Goal: Information Seeking & Learning: Learn about a topic

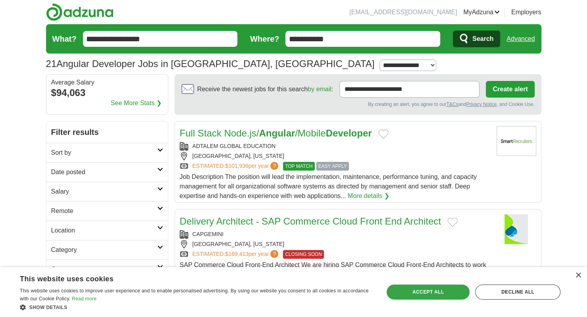
click at [440, 289] on div "Accept all" at bounding box center [428, 292] width 83 height 15
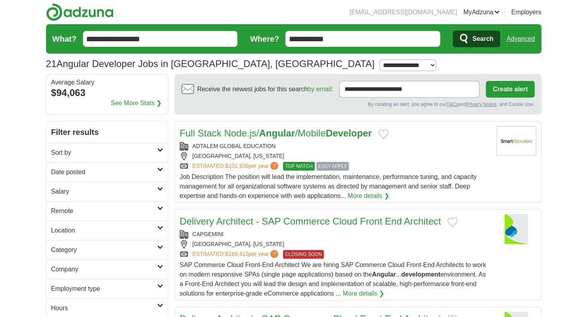
click at [118, 164] on link "Date posted" at bounding box center [106, 171] width 121 height 19
click at [74, 201] on link "Last 3 days" at bounding box center [107, 203] width 112 height 10
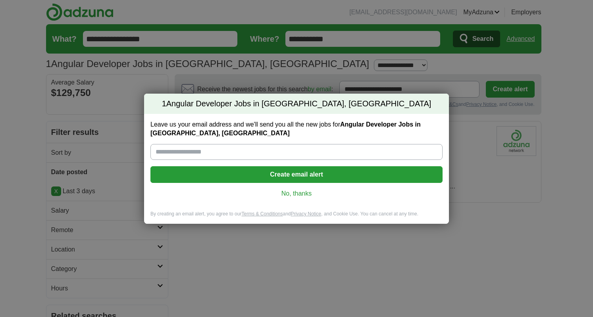
click at [289, 197] on link "No, thanks" at bounding box center [296, 193] width 279 height 9
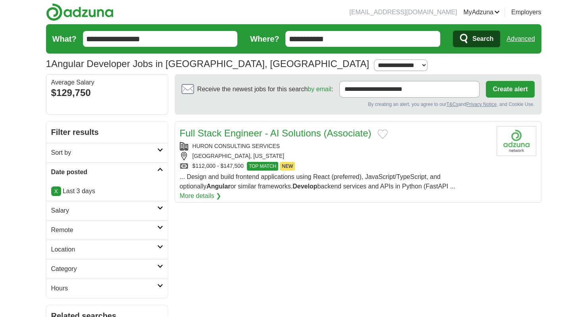
scroll to position [40, 0]
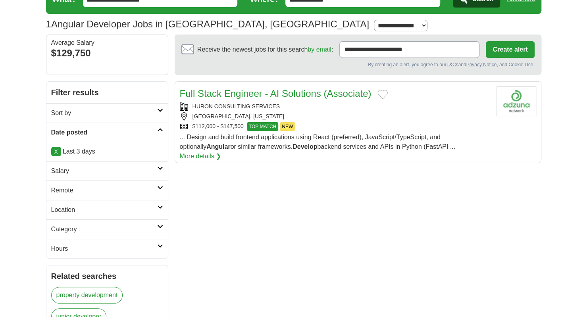
click at [80, 230] on h2 "Category" at bounding box center [104, 230] width 106 height 10
click at [76, 273] on link "Hours" at bounding box center [106, 267] width 121 height 19
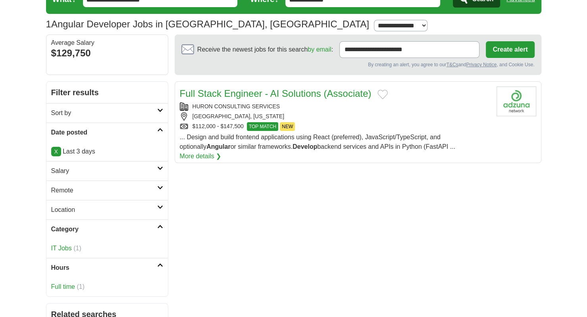
click at [82, 209] on h2 "Location" at bounding box center [104, 210] width 106 height 10
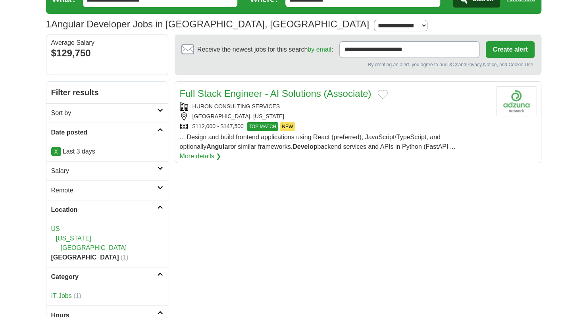
click at [83, 184] on link "Remote" at bounding box center [106, 190] width 121 height 19
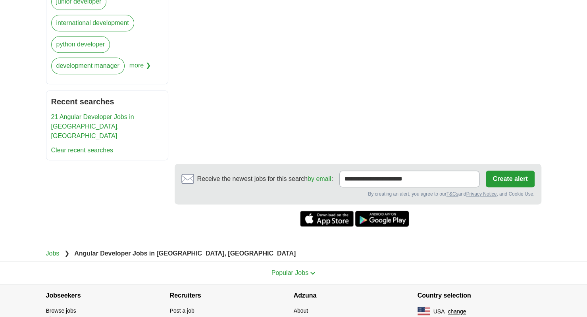
scroll to position [416, 0]
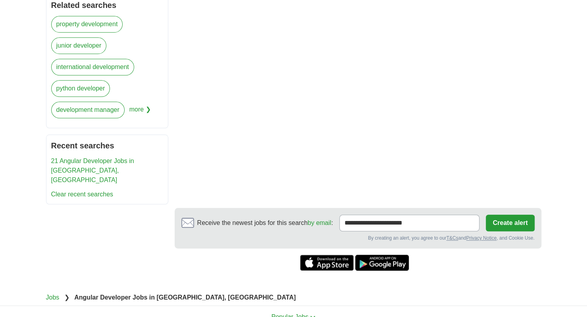
click at [77, 49] on link "junior developer" at bounding box center [79, 45] width 56 height 17
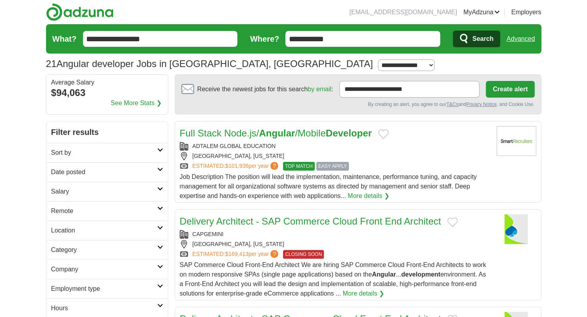
click at [304, 131] on link "Full Stack Node.js/ Angular /Mobile Developer" at bounding box center [276, 133] width 192 height 11
click at [471, 40] on button "Search" at bounding box center [476, 39] width 47 height 17
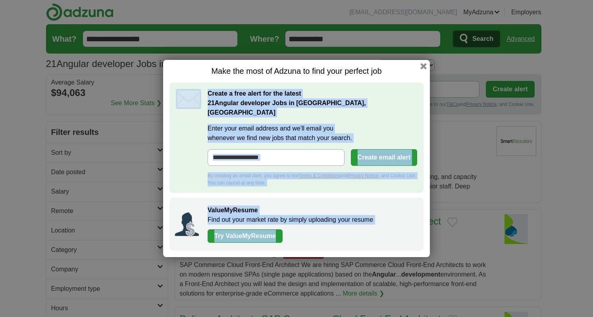
click at [423, 69] on button "button" at bounding box center [423, 66] width 6 height 6
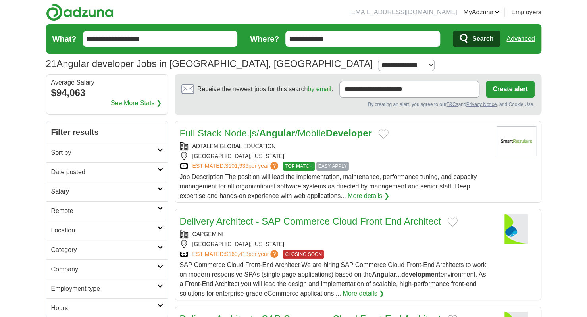
click at [128, 174] on h2 "Date posted" at bounding box center [104, 173] width 106 height 10
click at [76, 200] on link "Last 3 days" at bounding box center [107, 203] width 112 height 10
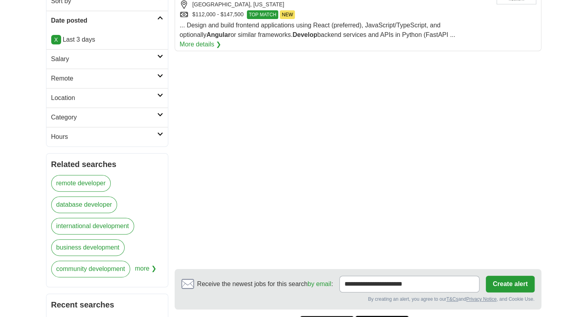
scroll to position [79, 0]
